Goal: Task Accomplishment & Management: Manage account settings

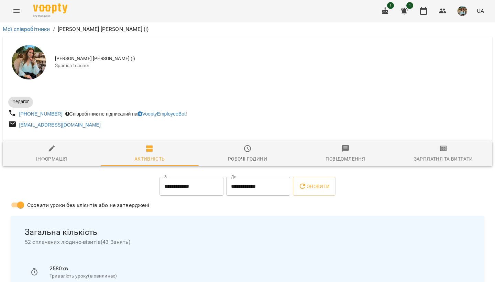
click at [461, 16] on button "button" at bounding box center [462, 11] width 18 height 18
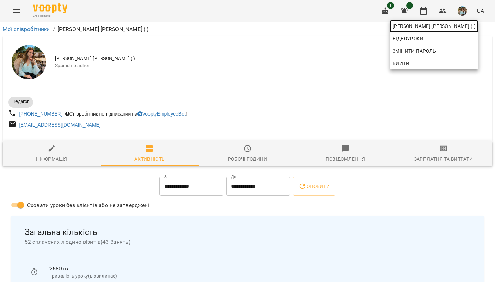
click at [448, 28] on span "[PERSON_NAME] [PERSON_NAME] (і)" at bounding box center [433, 26] width 83 height 8
click at [465, 9] on div at bounding box center [247, 141] width 495 height 282
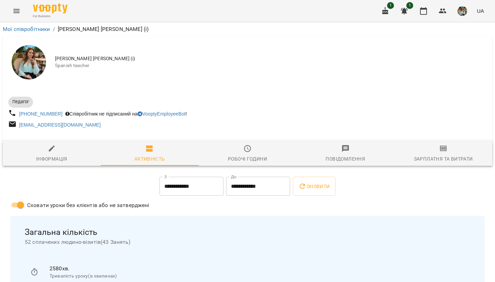
click at [462, 9] on img "button" at bounding box center [462, 11] width 10 height 10
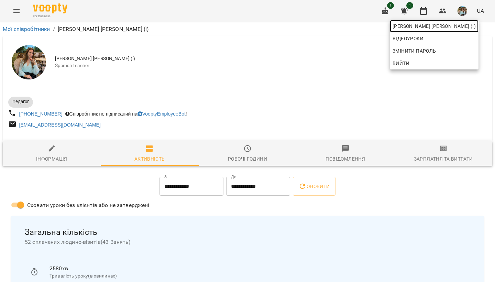
click at [454, 26] on span "[PERSON_NAME] [PERSON_NAME] (і)" at bounding box center [433, 26] width 83 height 8
click at [266, 99] on div at bounding box center [247, 141] width 495 height 282
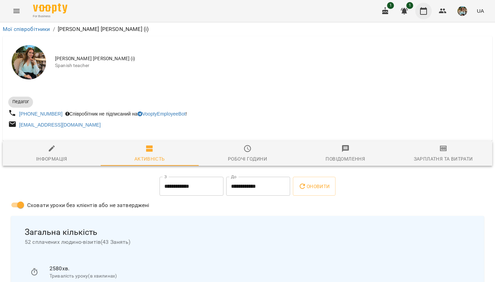
click at [422, 13] on icon "button" at bounding box center [423, 11] width 8 height 8
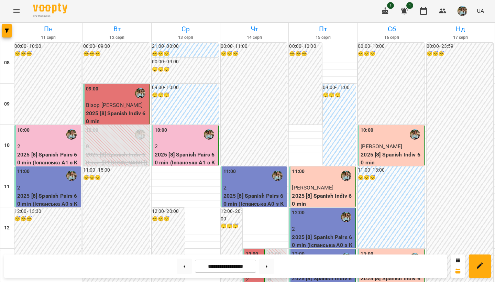
click at [122, 109] on p "Візор [PERSON_NAME]" at bounding box center [117, 105] width 62 height 8
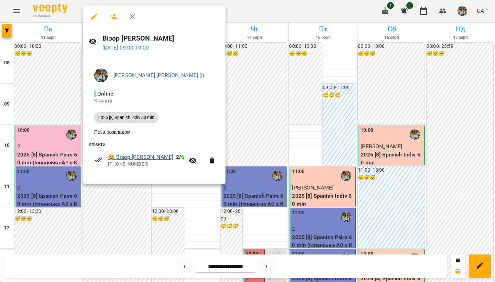
click at [137, 158] on link "😀 Візор [PERSON_NAME]" at bounding box center [140, 157] width 65 height 8
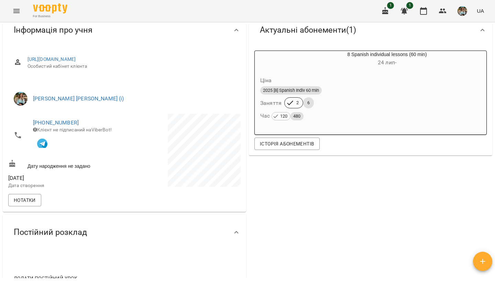
scroll to position [66, 0]
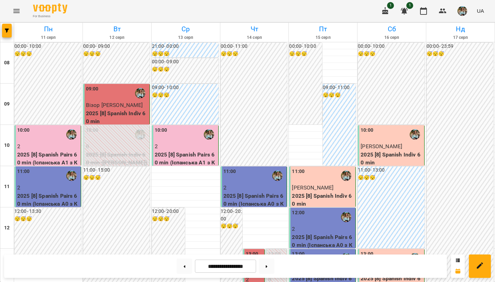
scroll to position [410, 0]
click at [269, 235] on button at bounding box center [266, 265] width 15 height 15
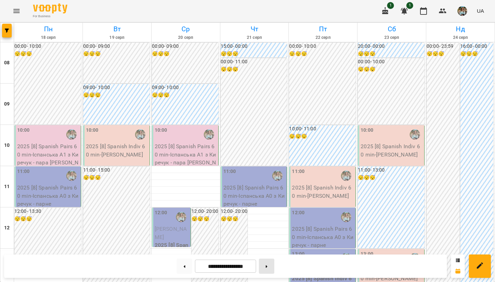
click at [270, 235] on button at bounding box center [266, 265] width 15 height 15
type input "**********"
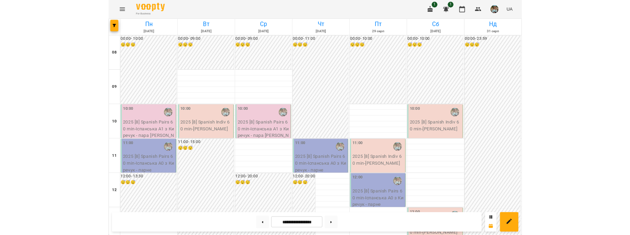
scroll to position [0, 0]
